Goal: Find specific page/section: Find specific page/section

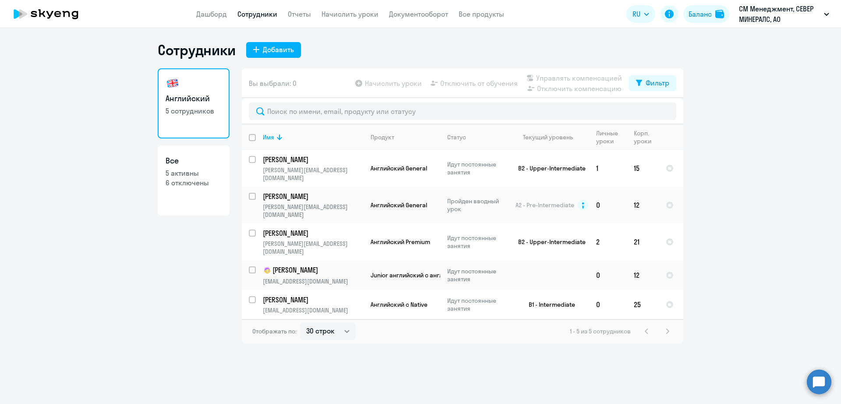
select select "30"
click at [326, 113] on input "text" at bounding box center [463, 112] width 428 height 18
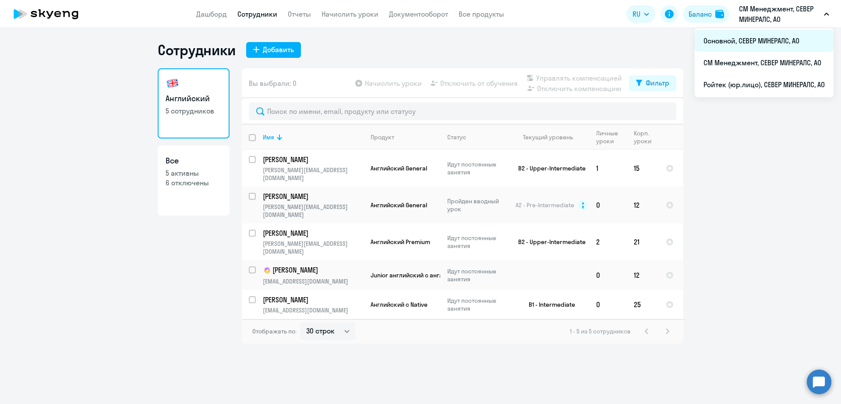
click at [776, 43] on li "Основной, СЕВЕР МИНЕРАЛС, АО" at bounding box center [764, 41] width 139 height 22
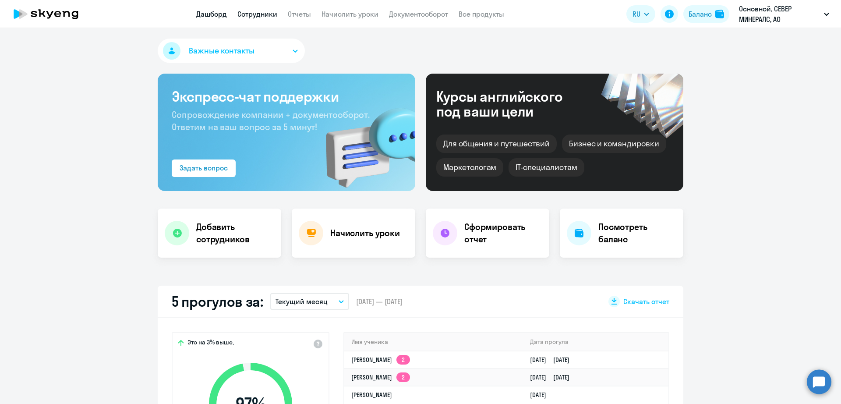
click at [263, 14] on link "Сотрудники" at bounding box center [257, 14] width 40 height 9
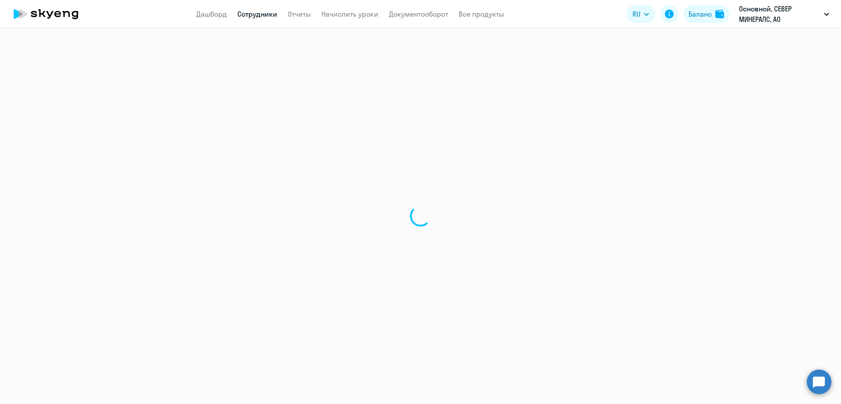
select select "30"
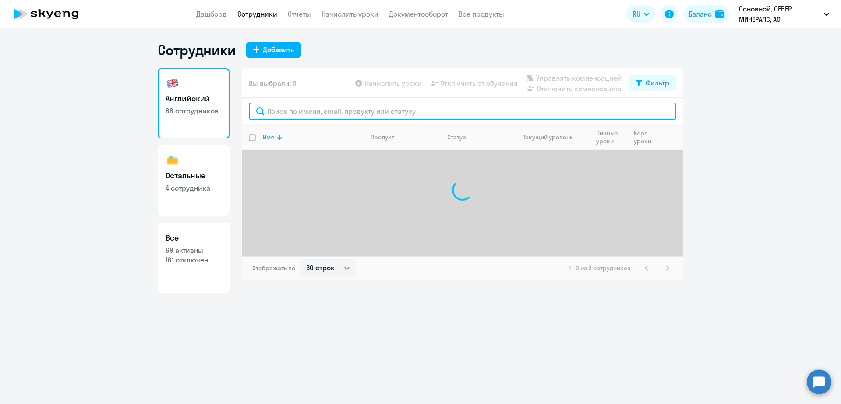
click at [309, 119] on input "text" at bounding box center [463, 112] width 428 height 18
type input "г"
type input "э"
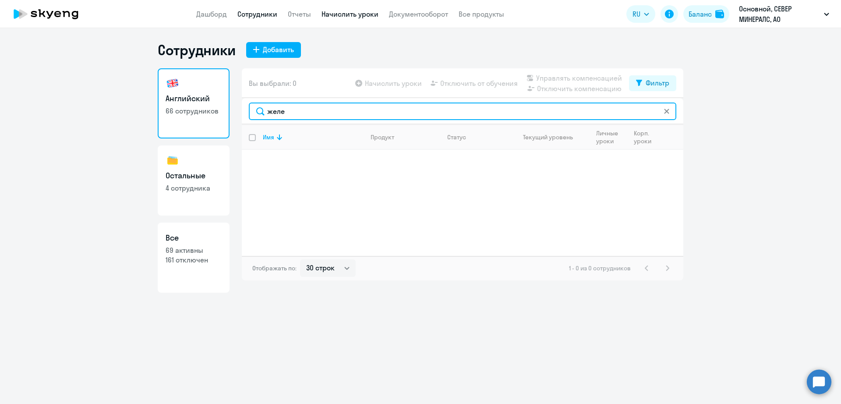
type input "желе"
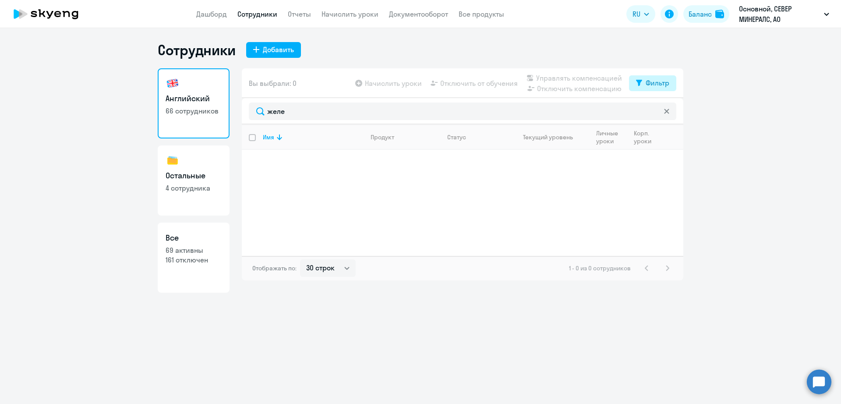
click at [663, 89] on button "Фильтр" at bounding box center [652, 83] width 47 height 16
click at [664, 112] on span at bounding box center [662, 111] width 15 height 9
click at [655, 112] on input "checkbox" at bounding box center [654, 111] width 0 height 0
checkbox input "true"
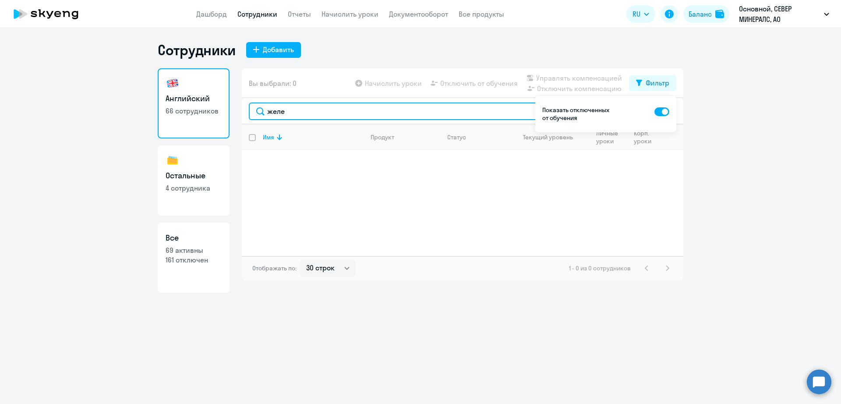
drag, startPoint x: 317, startPoint y: 105, endPoint x: 259, endPoint y: 105, distance: 58.7
click at [259, 105] on input "желе" at bounding box center [463, 112] width 428 height 18
type input "голов"
